Goal: Navigation & Orientation: Find specific page/section

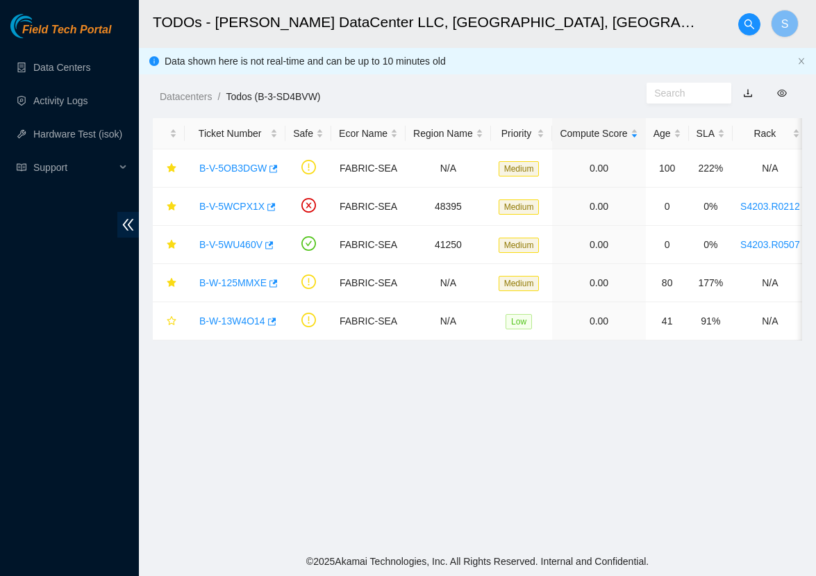
click at [499, 382] on main "TODOs - [PERSON_NAME] DataCenter LLC, [GEOGRAPHIC_DATA], [GEOGRAPHIC_DATA] S Da…" at bounding box center [477, 273] width 677 height 546
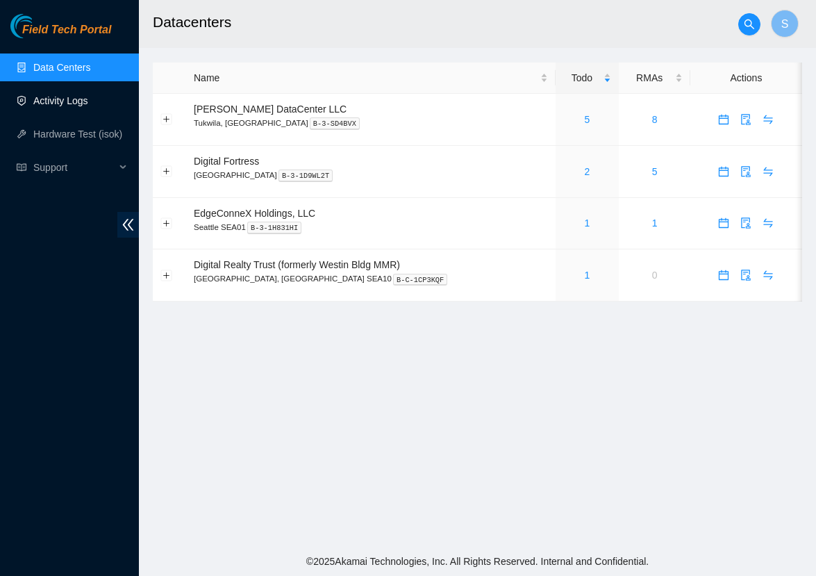
click at [88, 106] on link "Activity Logs" at bounding box center [60, 100] width 55 height 11
